Goal: Task Accomplishment & Management: Use online tool/utility

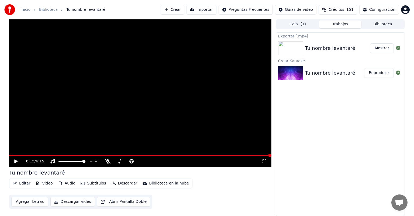
click at [184, 9] on button "Crear" at bounding box center [173, 10] width 24 height 10
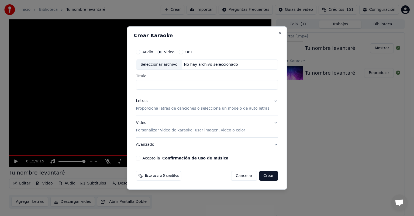
click at [157, 64] on div "Seleccionar archivo" at bounding box center [159, 65] width 46 height 10
type input "**********"
click at [272, 101] on button "Letras Proporciona letras de canciones o selecciona un modelo de auto letras" at bounding box center [207, 105] width 142 height 22
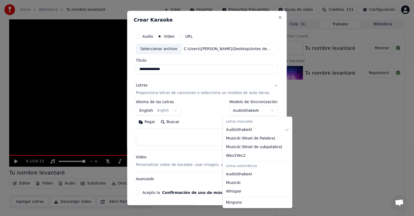
click at [265, 110] on body "**********" at bounding box center [207, 108] width 414 height 216
select select "****"
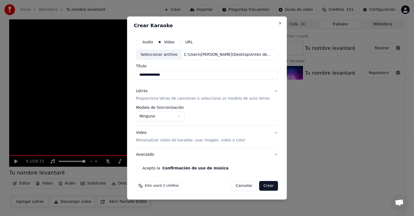
click at [271, 133] on button "Video Personalizar video de karaoke: usar imagen, video o color" at bounding box center [207, 137] width 142 height 22
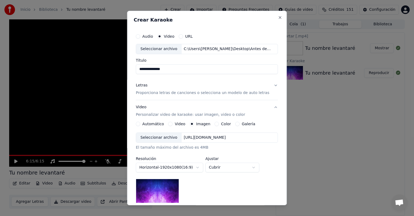
click at [172, 124] on button "Video" at bounding box center [171, 124] width 4 height 4
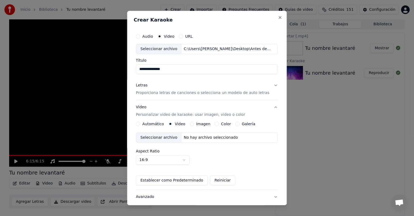
click at [163, 138] on div "Seleccionar archivo" at bounding box center [159, 138] width 46 height 10
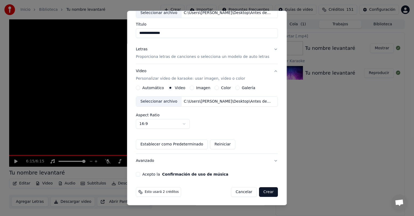
click at [140, 173] on button "Acepto la Confirmación de uso de música" at bounding box center [138, 174] width 4 height 4
click at [261, 194] on button "Crear" at bounding box center [268, 192] width 19 height 10
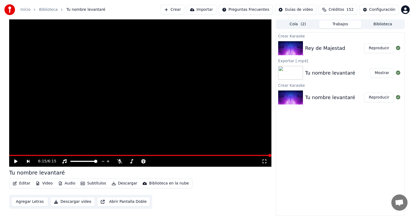
click at [379, 49] on button "Reproducir" at bounding box center [379, 48] width 30 height 10
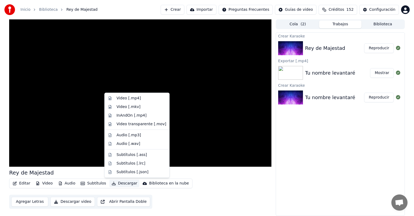
click at [116, 184] on button "Descargar" at bounding box center [124, 184] width 30 height 8
click at [124, 97] on div "Video [.mp4]" at bounding box center [128, 98] width 24 height 5
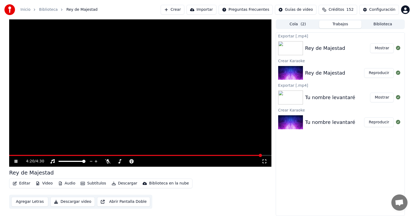
click at [379, 49] on button "Mostrar" at bounding box center [382, 48] width 24 height 10
click at [83, 1] on div "Inicio Biblioteca Rey de Majestad Crear Importar Preguntas Frecuentes Guías de …" at bounding box center [207, 9] width 414 height 19
click at [229, 191] on div "Editar Video Audio Subtítulos Descargar Biblioteca en la nube Agregar Letras De…" at bounding box center [140, 194] width 262 height 30
